Goal: Information Seeking & Learning: Learn about a topic

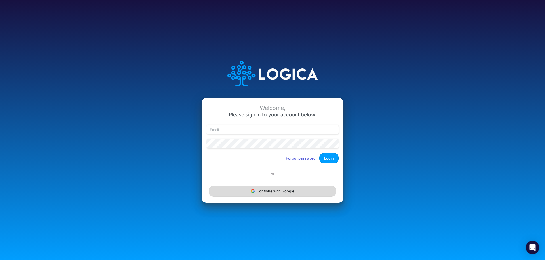
click at [259, 194] on button "Continue with Google" at bounding box center [272, 191] width 127 height 11
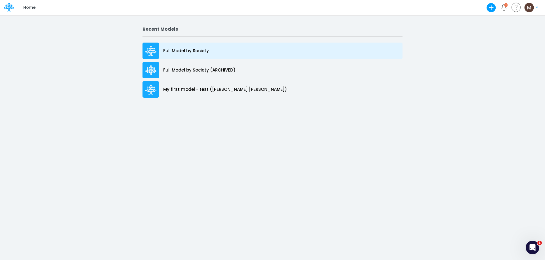
click at [189, 52] on p "Full Model by Society" at bounding box center [186, 51] width 46 height 7
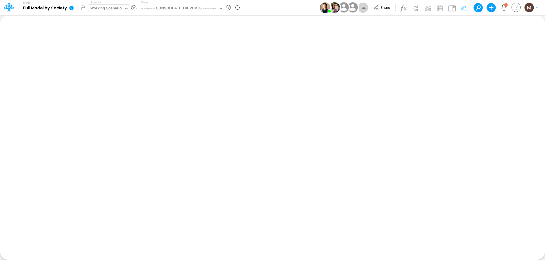
click at [107, 9] on div "Working Scenario" at bounding box center [106, 8] width 32 height 7
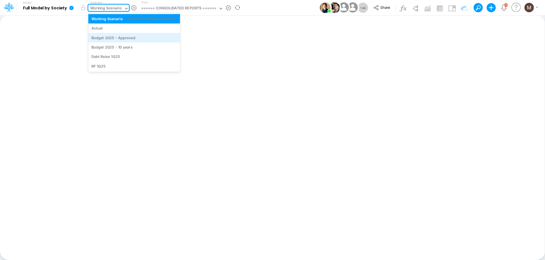
click at [103, 37] on div "Budget 2025 - Approved" at bounding box center [113, 37] width 44 height 5
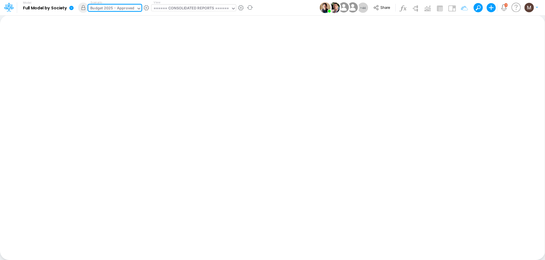
click at [192, 10] on div "====== CONSOLIDATED REPORTS ======" at bounding box center [192, 8] width 76 height 7
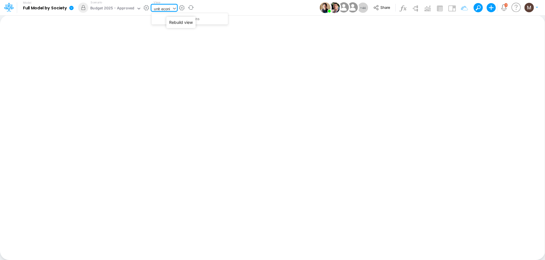
type input "unit econ"
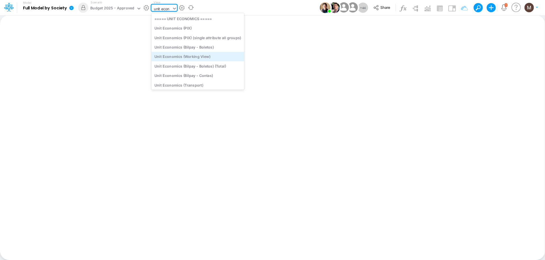
click at [203, 56] on div "Unit Economics (Working View)" at bounding box center [197, 56] width 93 height 9
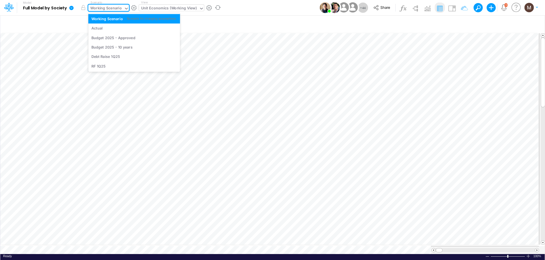
click at [125, 8] on icon at bounding box center [126, 9] width 3 height 2
click at [123, 36] on div "Budget 2025 - Approved" at bounding box center [113, 37] width 44 height 5
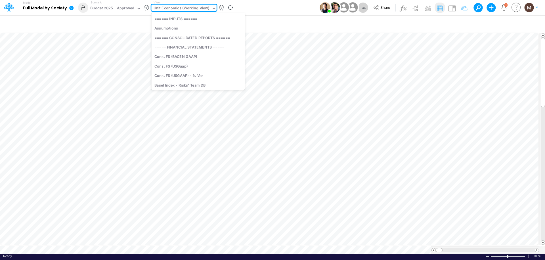
click at [177, 9] on div "Unit Economics (Working View)" at bounding box center [182, 8] width 56 height 7
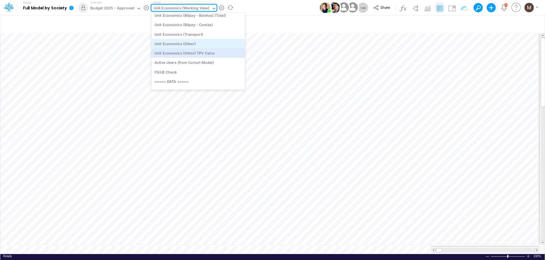
scroll to position [871, 0]
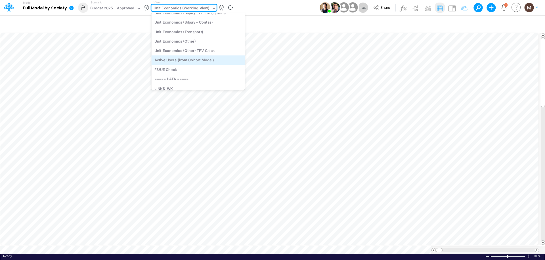
click at [190, 60] on div "Active Users (from Cohort Model)" at bounding box center [197, 60] width 93 height 9
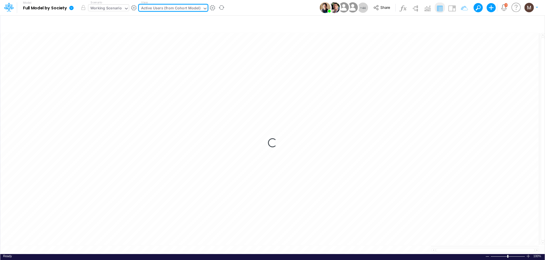
click at [127, 9] on icon at bounding box center [126, 8] width 5 height 5
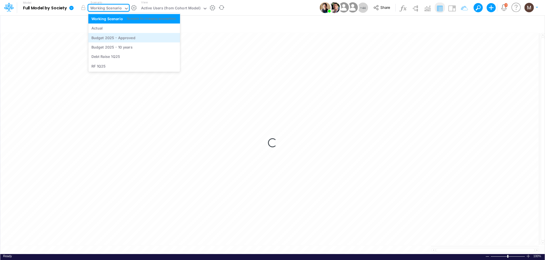
click at [122, 41] on div "Budget 2025 - Approved" at bounding box center [134, 37] width 92 height 9
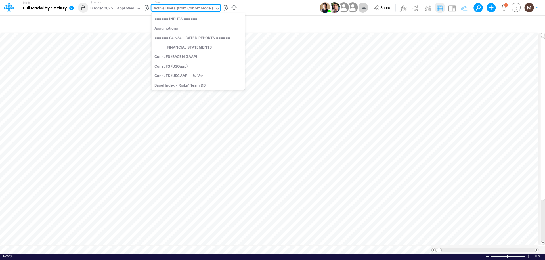
click at [174, 10] on div "Active Users (from Cohort Model)" at bounding box center [184, 8] width 60 height 7
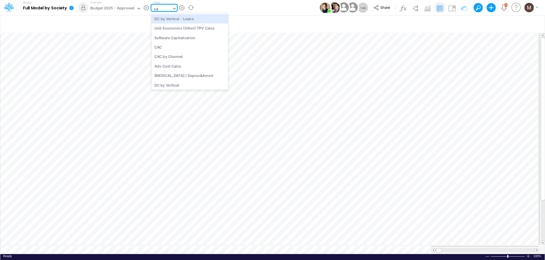
type input "cac"
click at [197, 18] on div "CAC" at bounding box center [189, 18] width 77 height 9
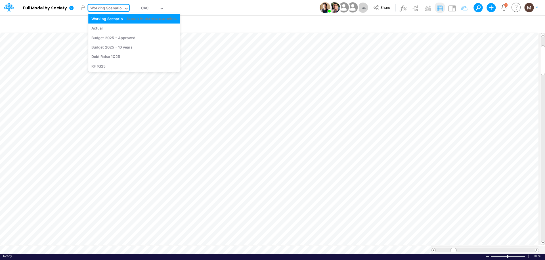
click at [125, 9] on icon at bounding box center [126, 8] width 5 height 5
click at [123, 40] on div "Budget 2025 - Approved" at bounding box center [113, 37] width 44 height 5
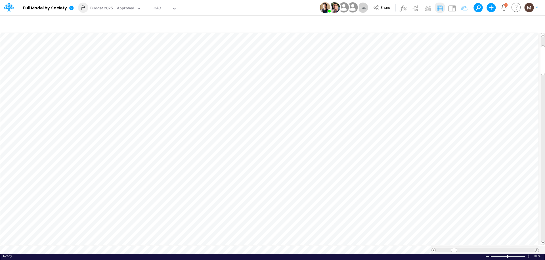
click at [537, 249] on span at bounding box center [537, 251] width 4 height 4
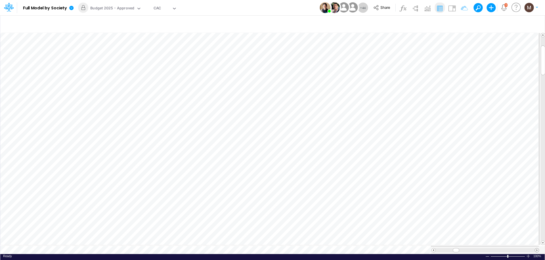
click at [537, 249] on span at bounding box center [537, 251] width 4 height 4
drag, startPoint x: 525, startPoint y: 248, endPoint x: 455, endPoint y: 255, distance: 70.5
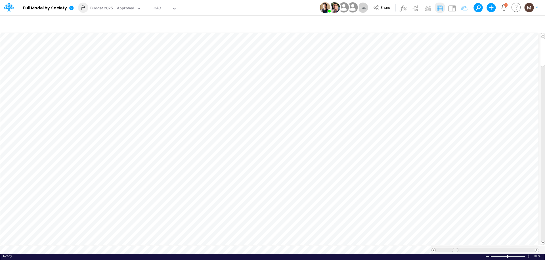
click at [455, 254] on div "Paste Cut Copy AutoFill Ready 100% Sum: null Max: null Min: null Numerical Coun…" at bounding box center [272, 143] width 545 height 222
click at [536, 249] on span at bounding box center [537, 251] width 4 height 4
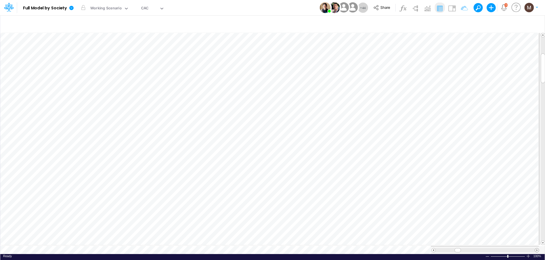
click at [536, 249] on span at bounding box center [537, 251] width 4 height 4
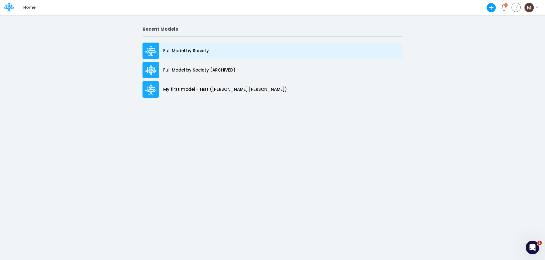
click at [185, 51] on p "Full Model by Society" at bounding box center [186, 51] width 46 height 7
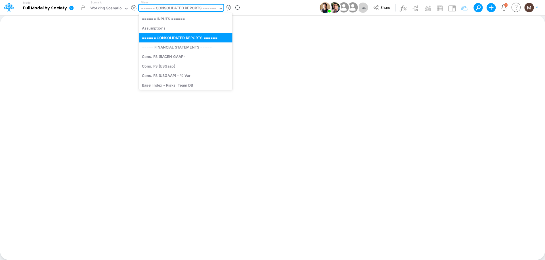
click at [160, 8] on div "====== CONSOLIDATED REPORTS ======" at bounding box center [179, 8] width 76 height 7
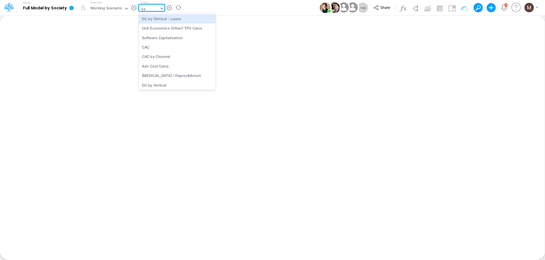
type input "cac"
click at [167, 19] on div "CAC" at bounding box center [177, 18] width 77 height 9
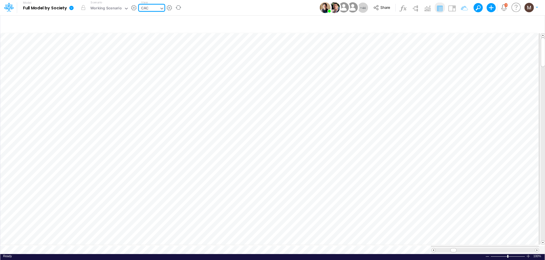
click at [537, 249] on span at bounding box center [537, 251] width 4 height 4
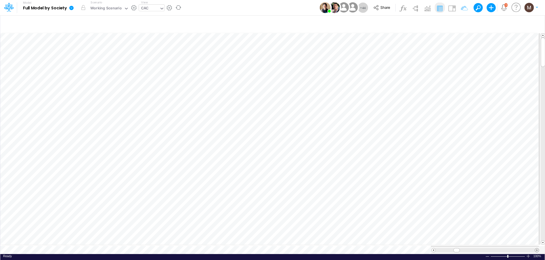
click at [537, 249] on span at bounding box center [537, 251] width 4 height 4
